Goal: Navigation & Orientation: Go to known website

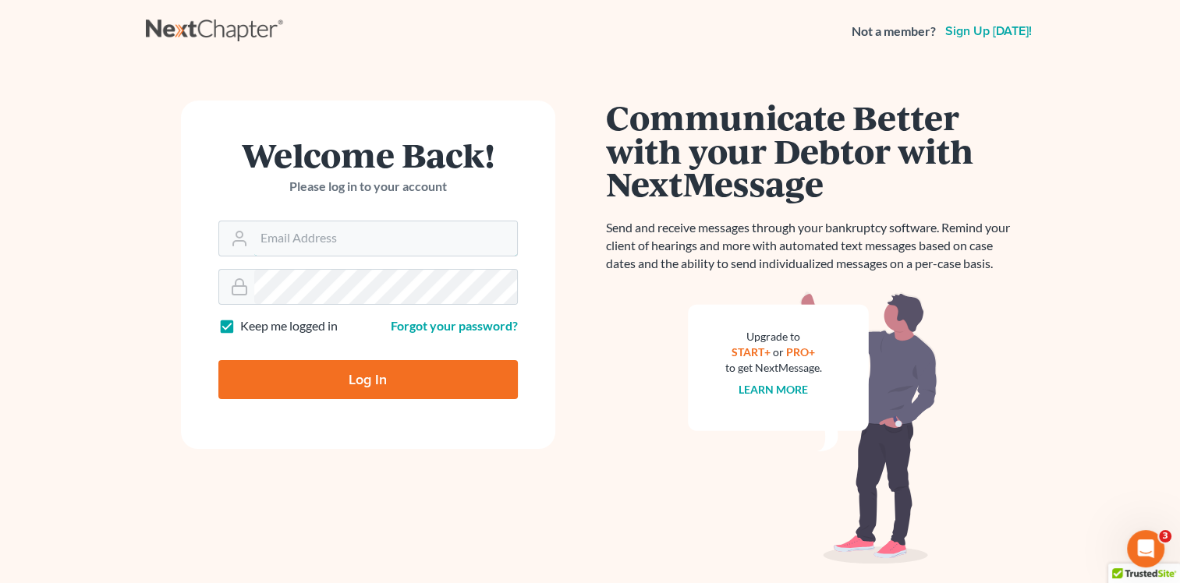
type input "[EMAIL_ADDRESS][DOMAIN_NAME]"
click at [386, 353] on input "Log In" at bounding box center [367, 379] width 299 height 39
type input "Thinking..."
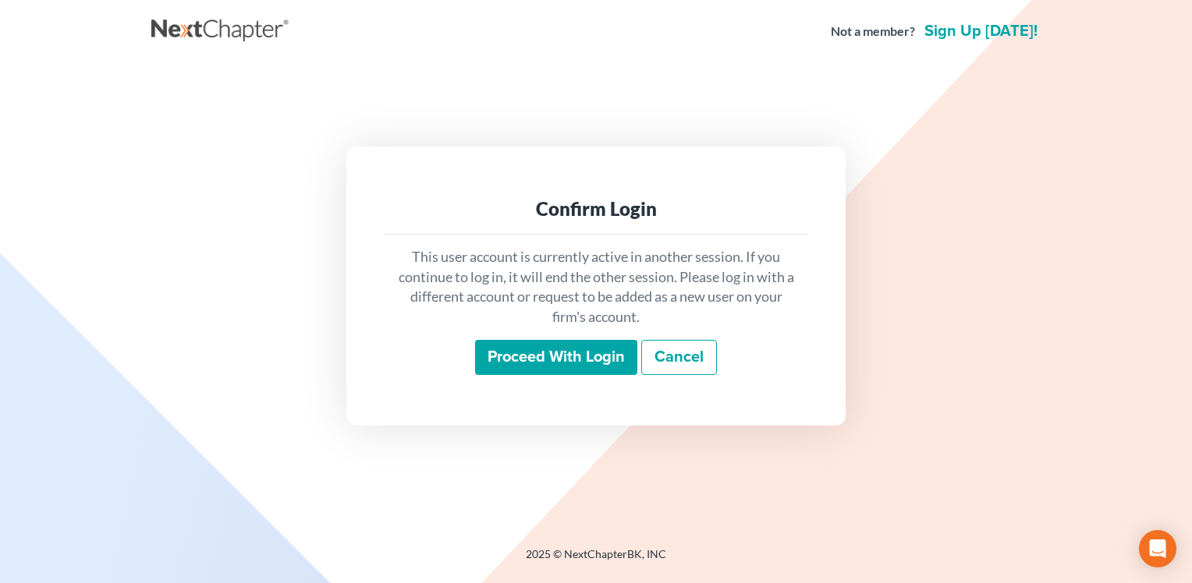
click at [617, 358] on input "Proceed with login" at bounding box center [556, 358] width 162 height 36
